Goal: Transaction & Acquisition: Obtain resource

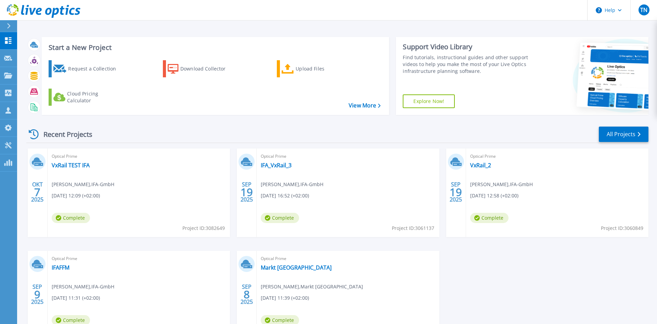
scroll to position [35, 0]
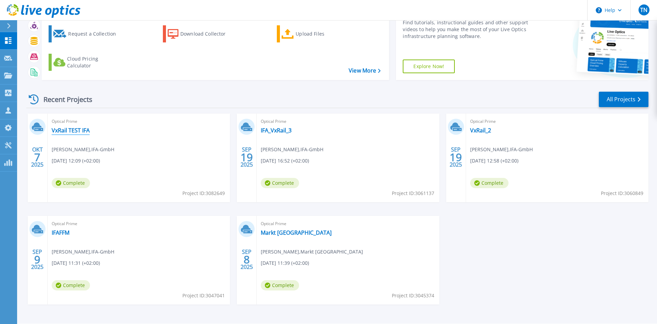
click at [79, 127] on link "VxRail TEST IFA" at bounding box center [71, 130] width 38 height 7
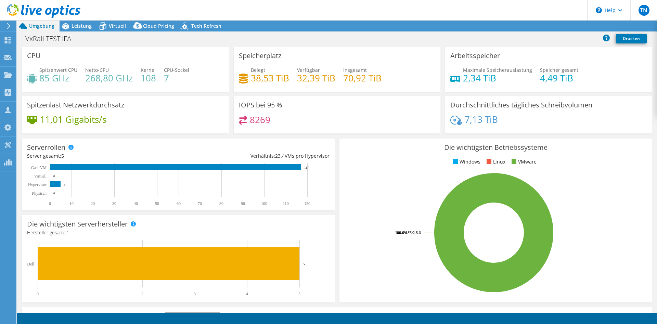
select select "USD"
click at [77, 29] on span "Leistung" at bounding box center [81, 26] width 20 height 6
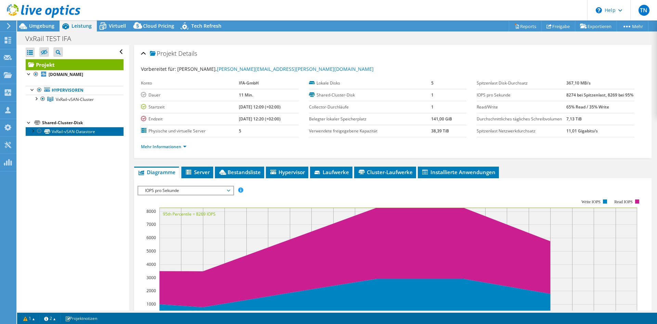
click at [71, 134] on link "VxRail-vSAN-Datastore" at bounding box center [75, 131] width 98 height 9
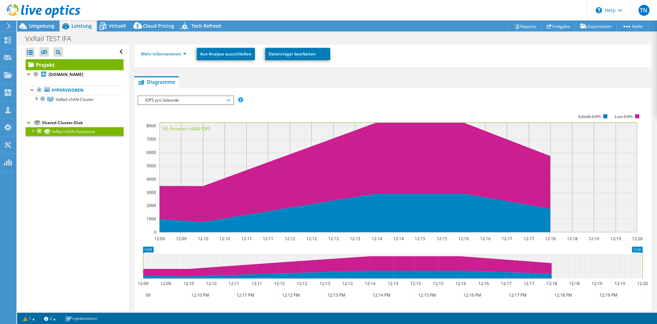
scroll to position [86, 0]
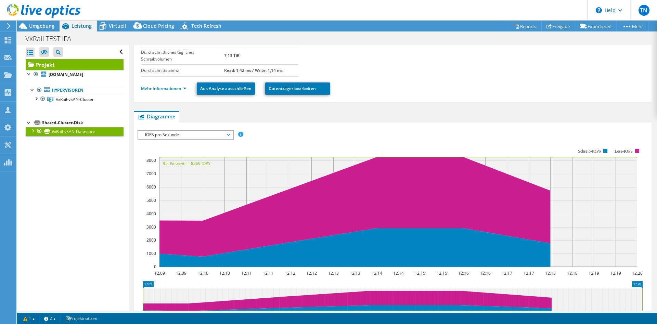
click at [48, 11] on icon at bounding box center [44, 11] width 74 height 14
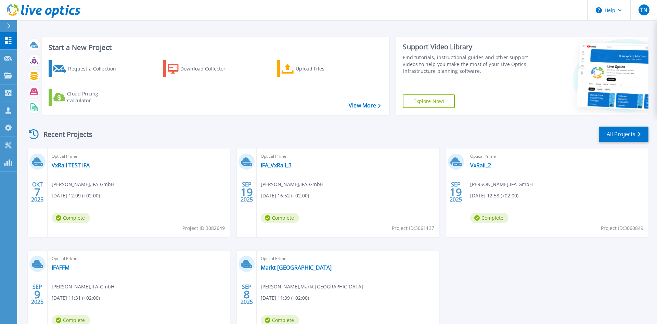
click at [415, 230] on span "Project ID: 3061137" at bounding box center [413, 228] width 42 height 8
click at [275, 163] on link "IFA_VxRail_3" at bounding box center [276, 165] width 31 height 7
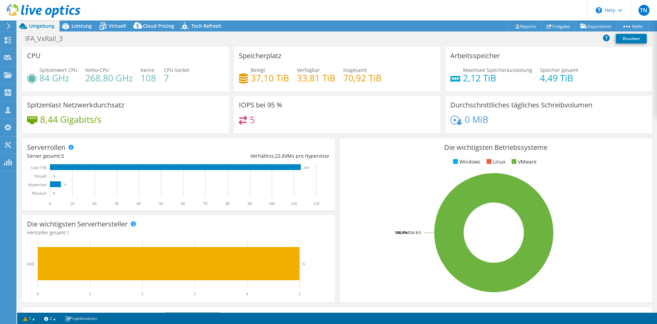
select select "USD"
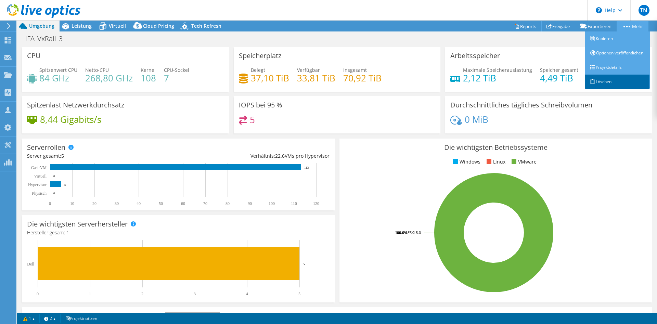
click at [622, 83] on link "Löschen" at bounding box center [617, 82] width 65 height 14
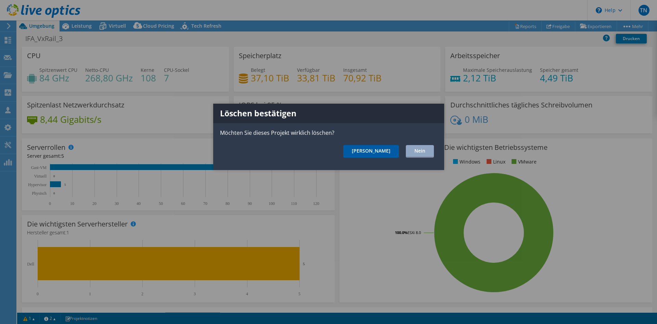
click at [382, 155] on link "Ja" at bounding box center [371, 151] width 56 height 13
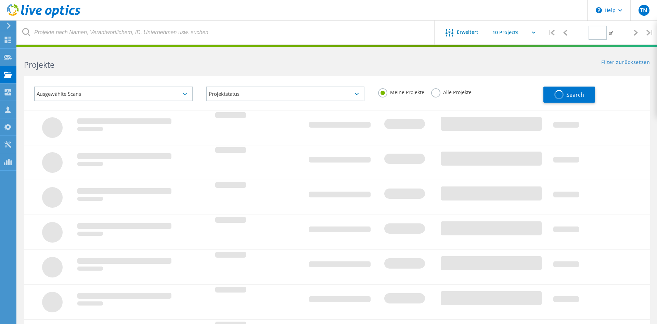
type input "1"
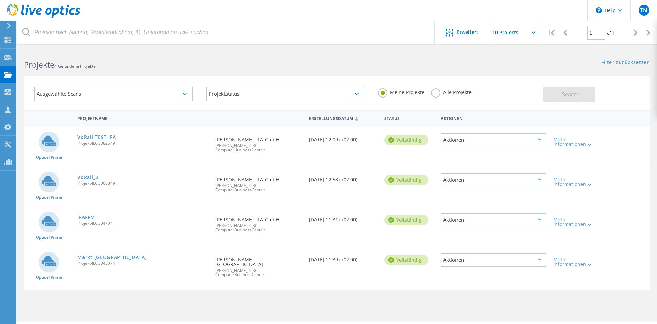
click at [526, 180] on div "Aktionen" at bounding box center [494, 179] width 106 height 13
click at [466, 191] on div "Löschen" at bounding box center [493, 196] width 104 height 11
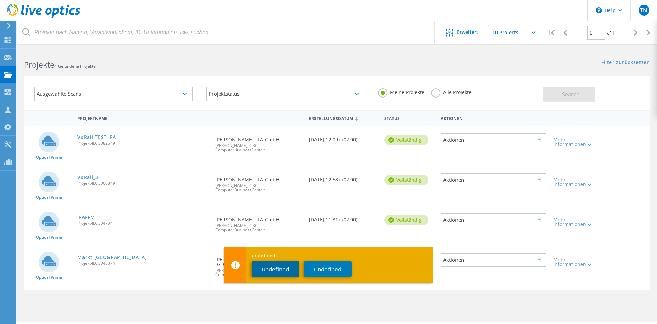
click at [279, 271] on button "undefined" at bounding box center [275, 268] width 48 height 15
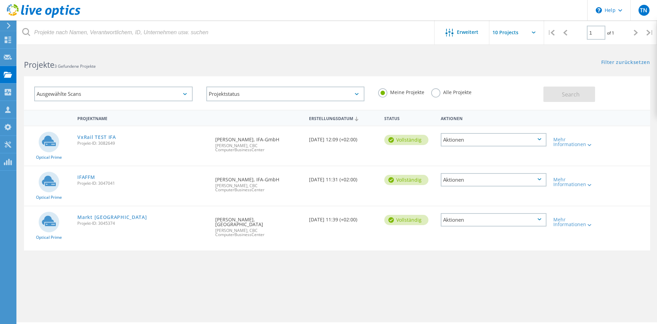
click at [488, 143] on div "Aktionen" at bounding box center [494, 139] width 106 height 13
click at [468, 155] on div "Löschen" at bounding box center [493, 156] width 104 height 11
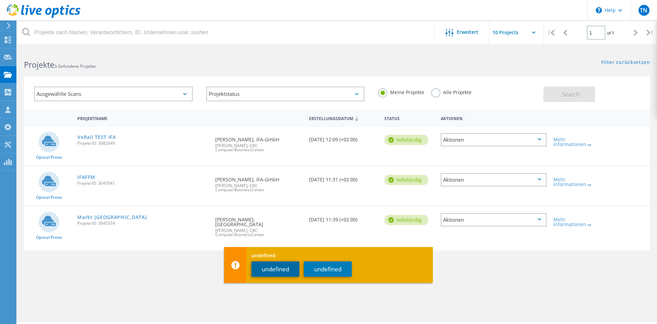
click at [285, 271] on button "undefined" at bounding box center [275, 268] width 48 height 15
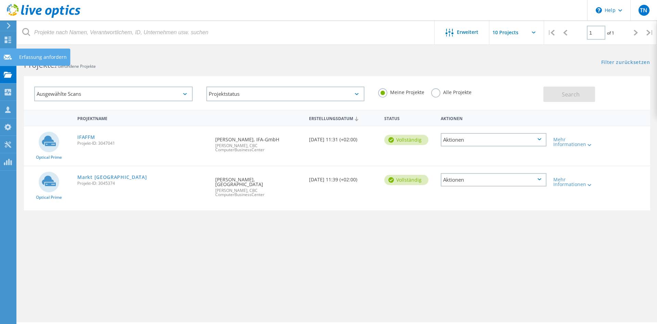
click at [24, 57] on div "Erfassung anfordern" at bounding box center [43, 57] width 48 height 5
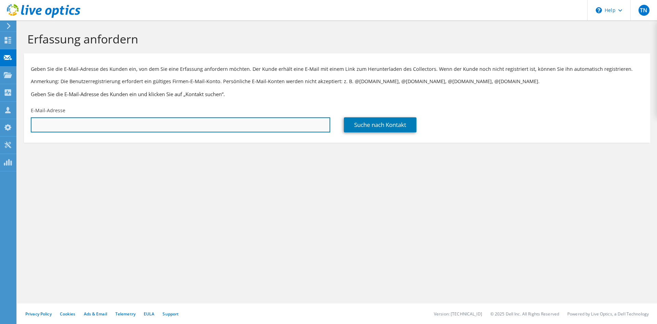
click at [155, 121] on input "text" at bounding box center [180, 124] width 299 height 15
type input "patrick.stoecker@ifaffm.de"
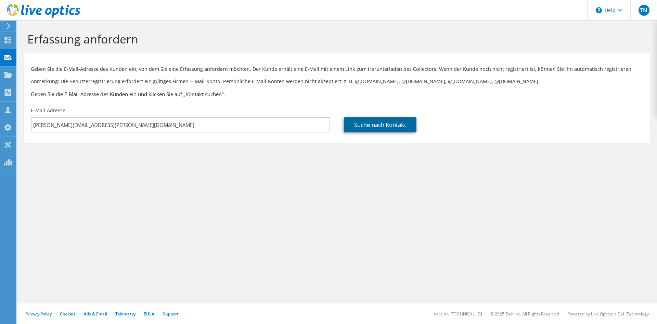
click at [379, 128] on link "Suche nach Kontakt" at bounding box center [380, 124] width 73 height 15
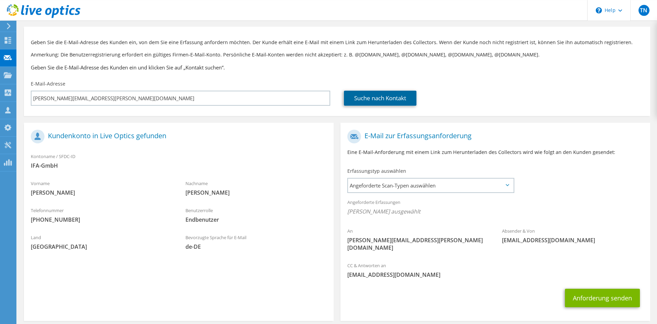
scroll to position [50, 0]
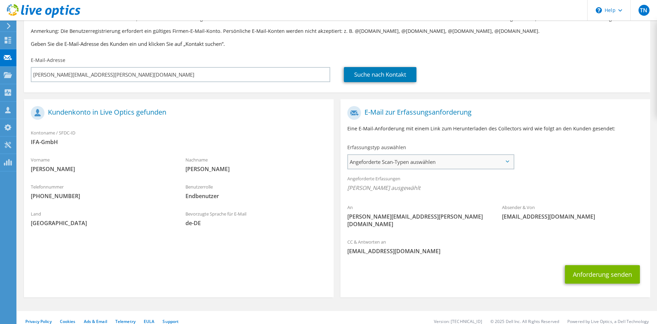
click at [404, 164] on span "Angeforderte Scan-Typen auswählen" at bounding box center [430, 162] width 165 height 14
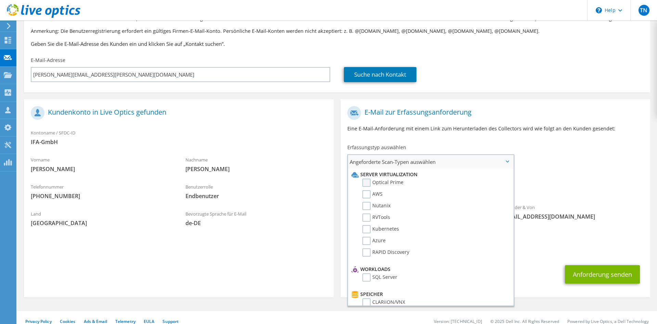
click at [400, 183] on label "Optical Prime" at bounding box center [382, 183] width 41 height 8
click at [0, 0] on input "Optical Prime" at bounding box center [0, 0] width 0 height 0
click at [492, 163] on span "Angeforderte Scan-Typen auswählen" at bounding box center [430, 162] width 165 height 14
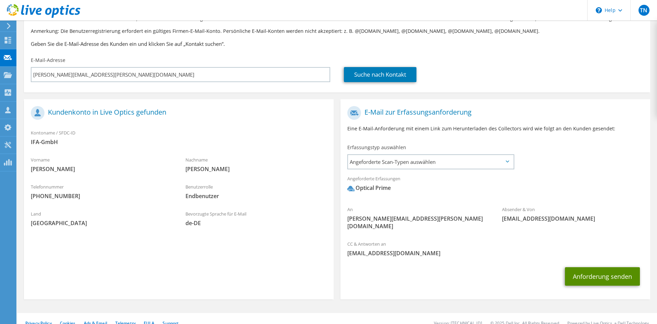
click at [598, 273] on button "Anforderung senden" at bounding box center [602, 276] width 75 height 18
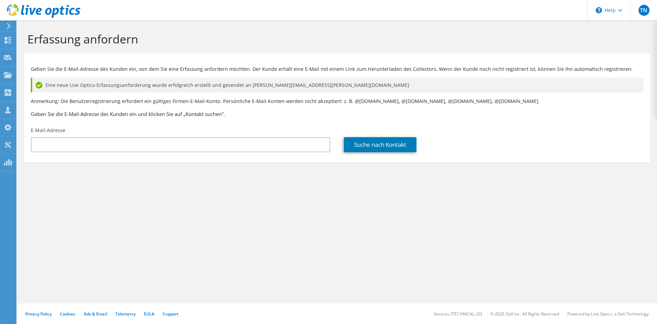
click at [49, 14] on use at bounding box center [44, 11] width 74 height 14
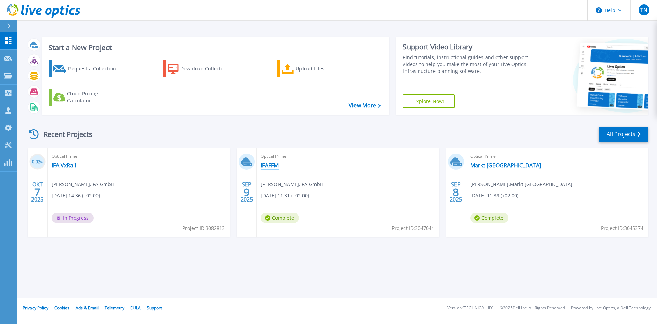
click at [276, 165] on link "IFAFFM" at bounding box center [270, 165] width 18 height 7
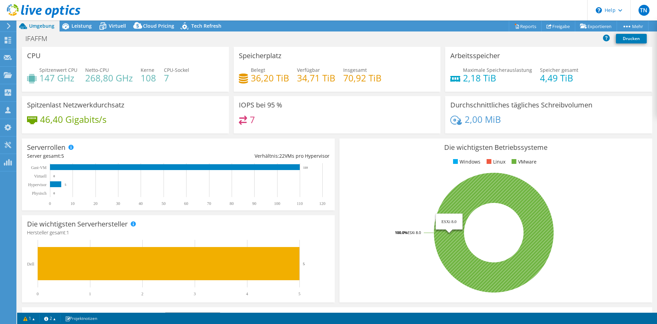
select select "USD"
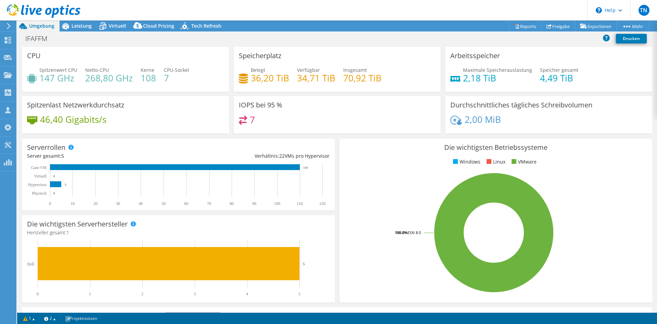
click at [48, 13] on icon at bounding box center [44, 11] width 74 height 14
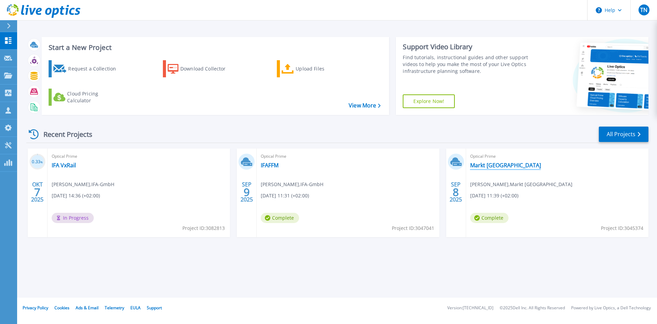
click at [513, 166] on link "Markt [GEOGRAPHIC_DATA]" at bounding box center [505, 165] width 71 height 7
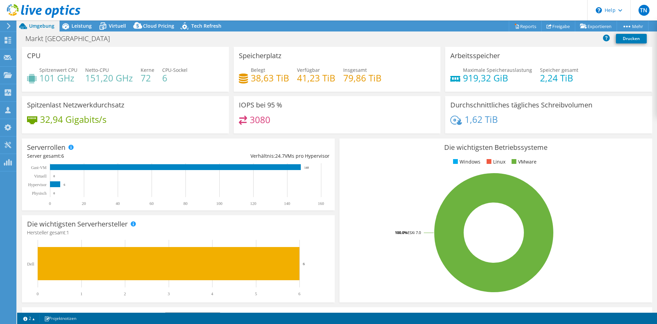
select select "EUFrankfurt"
select select "EUR"
click at [84, 30] on div "Leistung" at bounding box center [78, 26] width 37 height 11
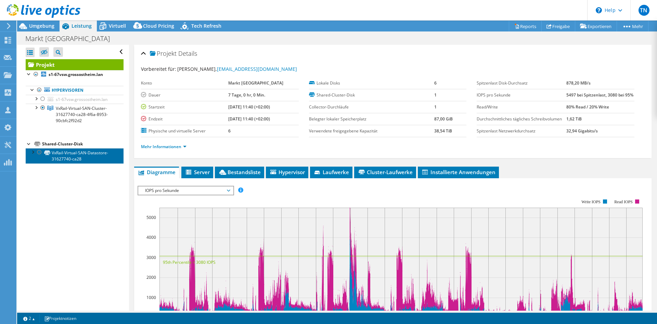
click at [65, 156] on link "VxRail-Virtual-SAN-Datastore-31627740-ca28" at bounding box center [75, 155] width 98 height 15
